Goal: Check status: Check status

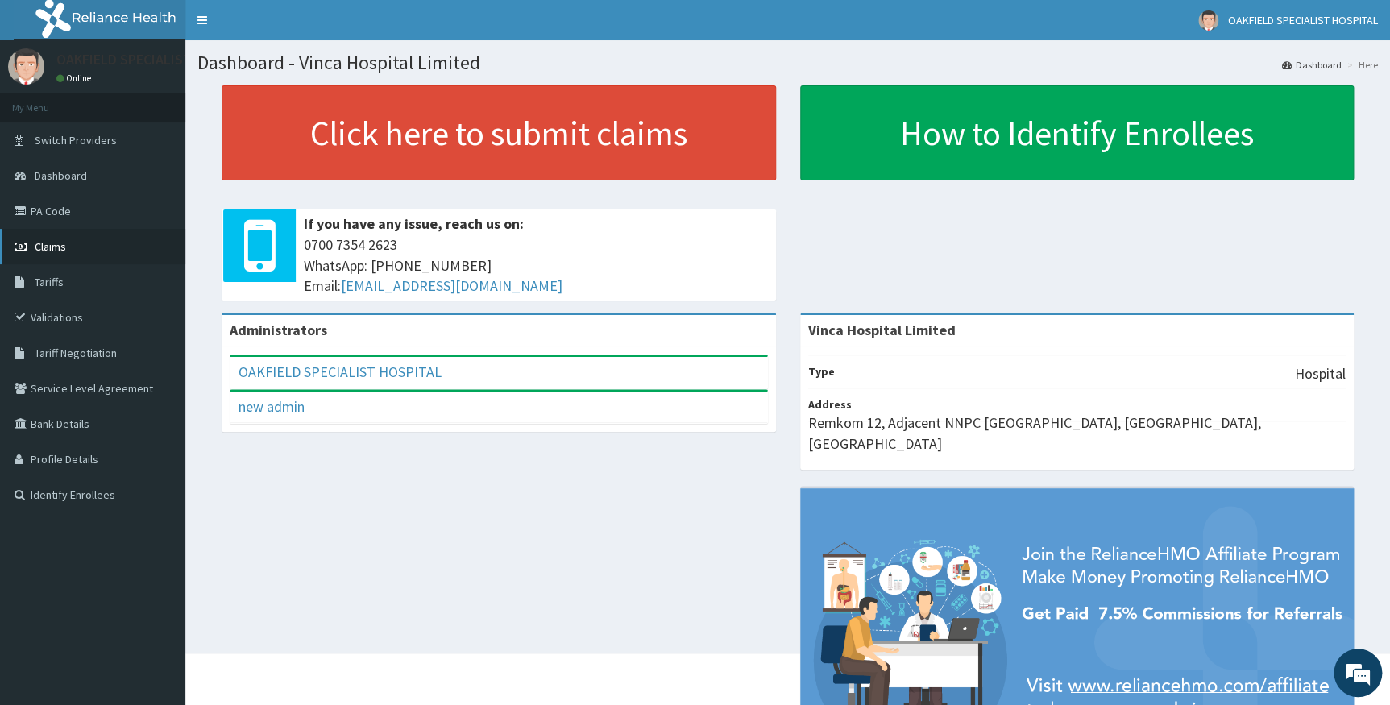
click at [55, 250] on span "Claims" at bounding box center [50, 246] width 31 height 15
click at [51, 204] on link "PA Code" at bounding box center [92, 210] width 185 height 35
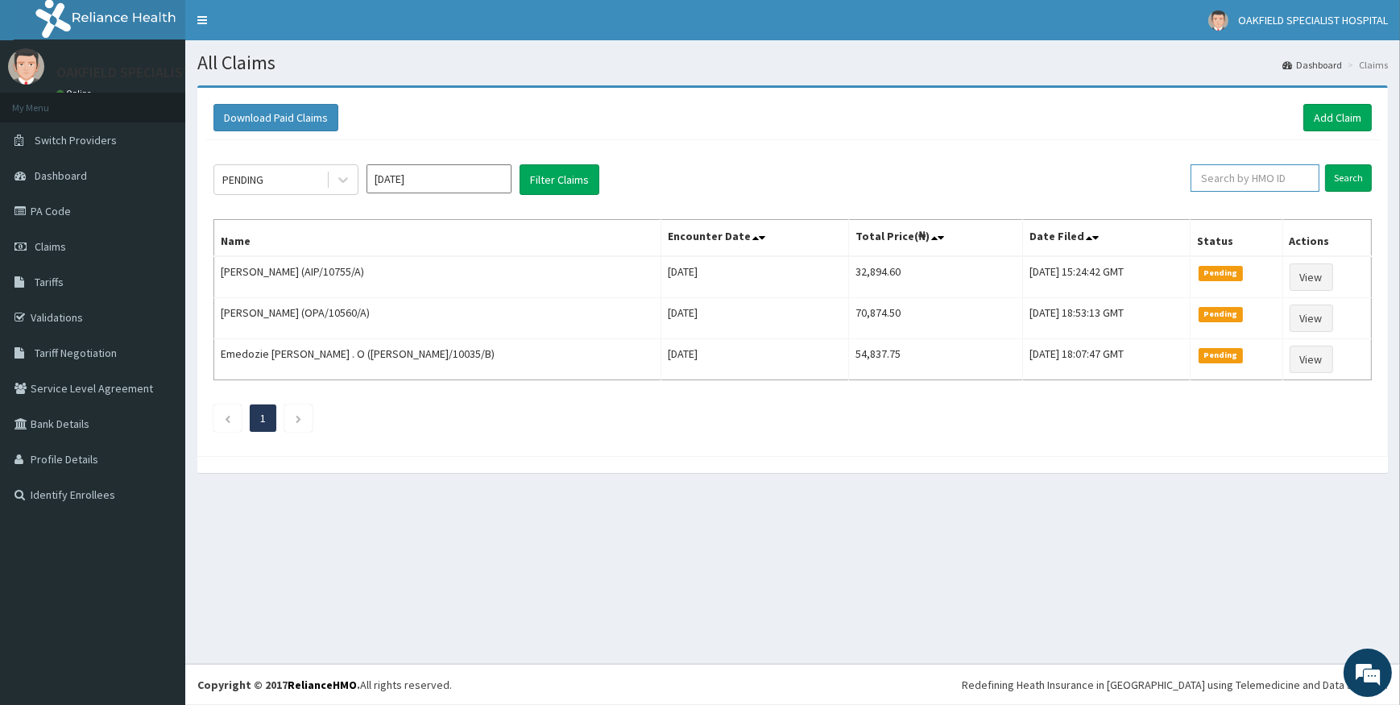
click at [1233, 178] on input "text" at bounding box center [1255, 177] width 129 height 27
paste input "JAR/10011/B"
type input "JAR/10011/B"
drag, startPoint x: 1353, startPoint y: 181, endPoint x: 1344, endPoint y: 169, distance: 15.5
click at [1353, 178] on input "Search" at bounding box center [1348, 177] width 47 height 27
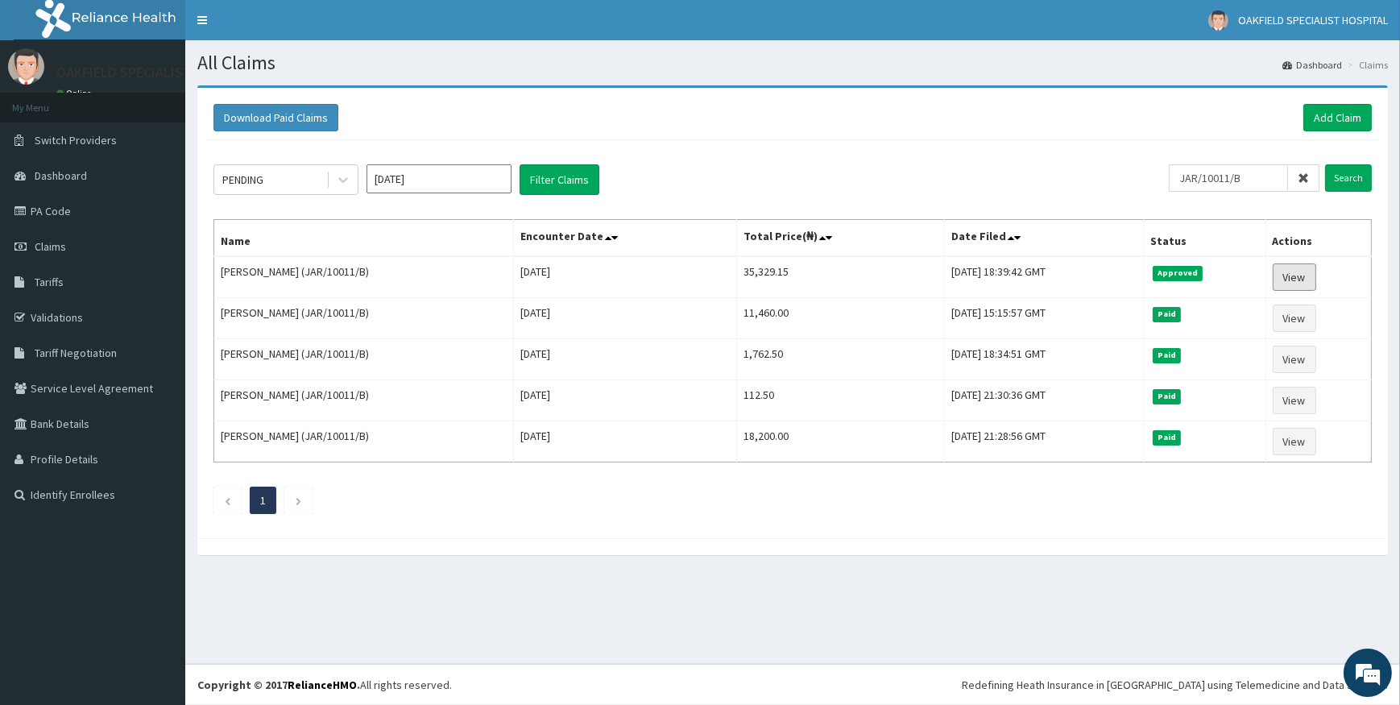
drag, startPoint x: 1299, startPoint y: 275, endPoint x: 1244, endPoint y: 252, distance: 60.0
click at [1299, 273] on link "View" at bounding box center [1295, 276] width 44 height 27
